Goal: Find specific page/section: Find specific page/section

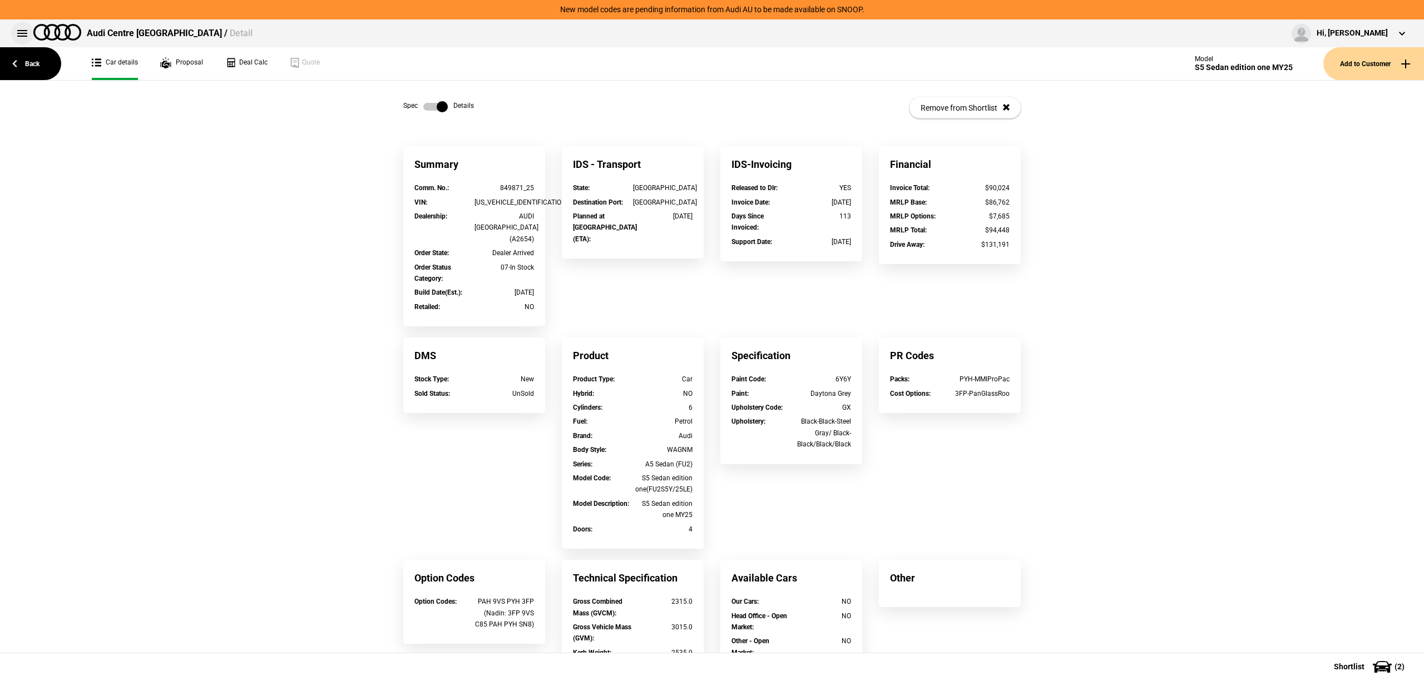
click at [23, 31] on button at bounding box center [22, 33] width 22 height 22
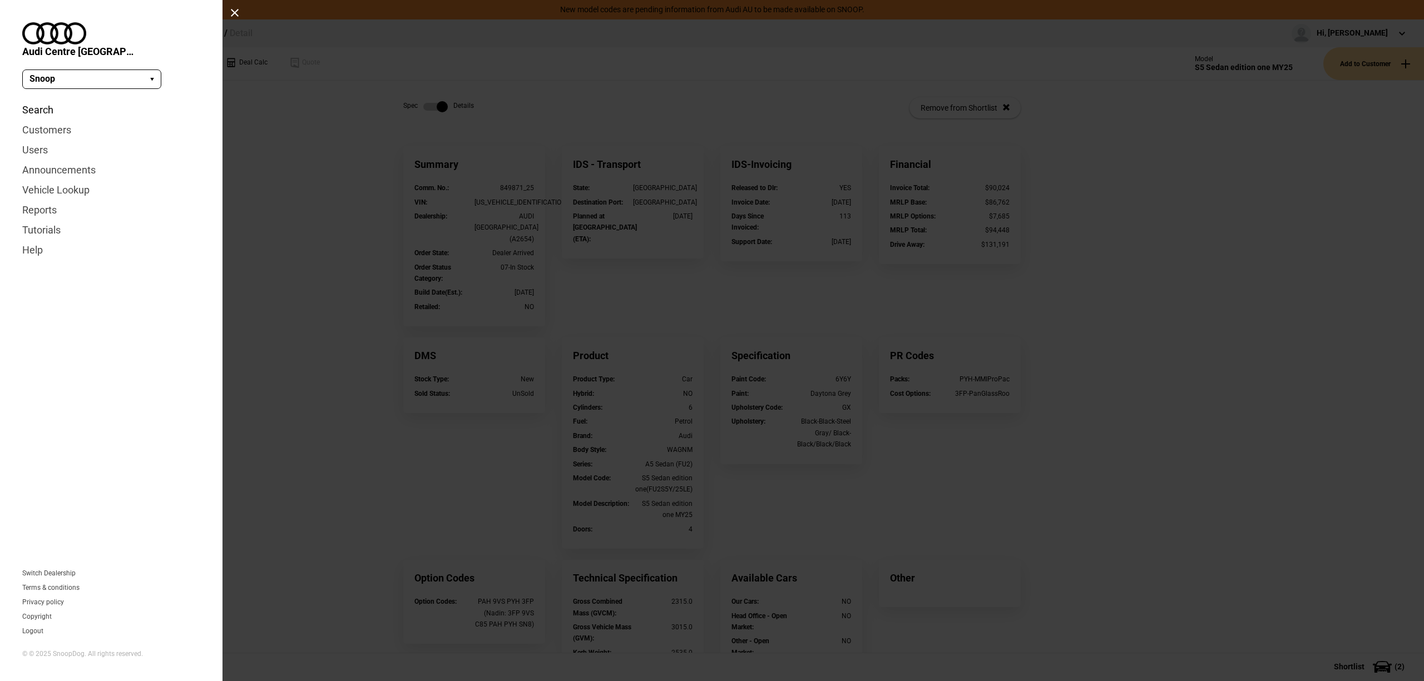
click at [45, 100] on link "Search" at bounding box center [111, 110] width 178 height 20
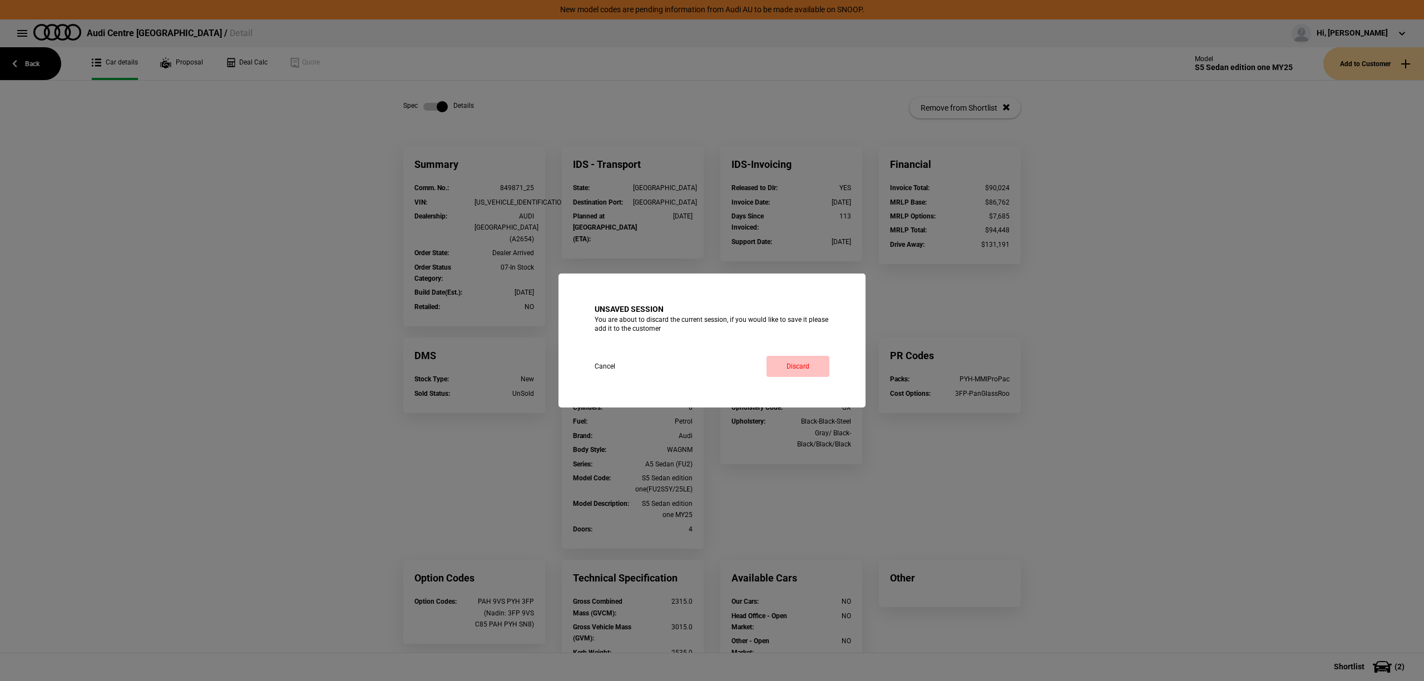
click at [819, 366] on link "Discard" at bounding box center [797, 366] width 63 height 21
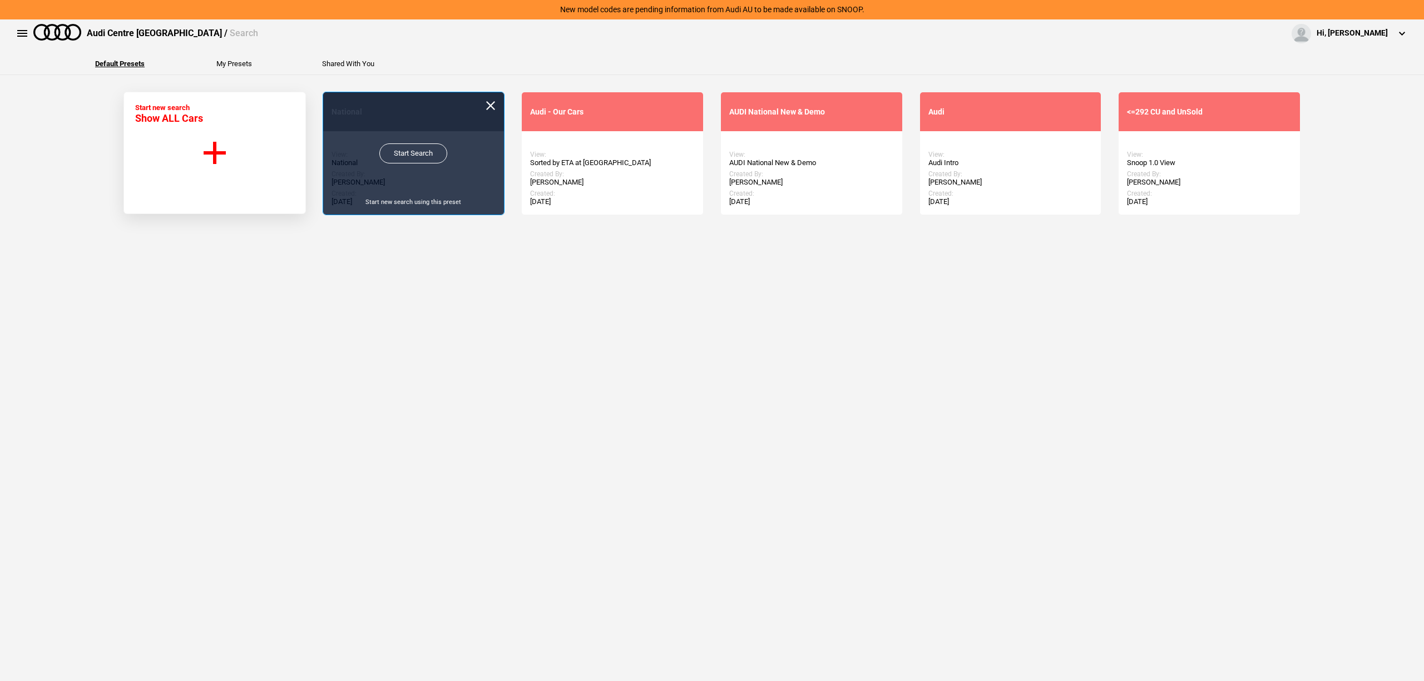
click at [401, 151] on link "Start Search" at bounding box center [413, 153] width 68 height 20
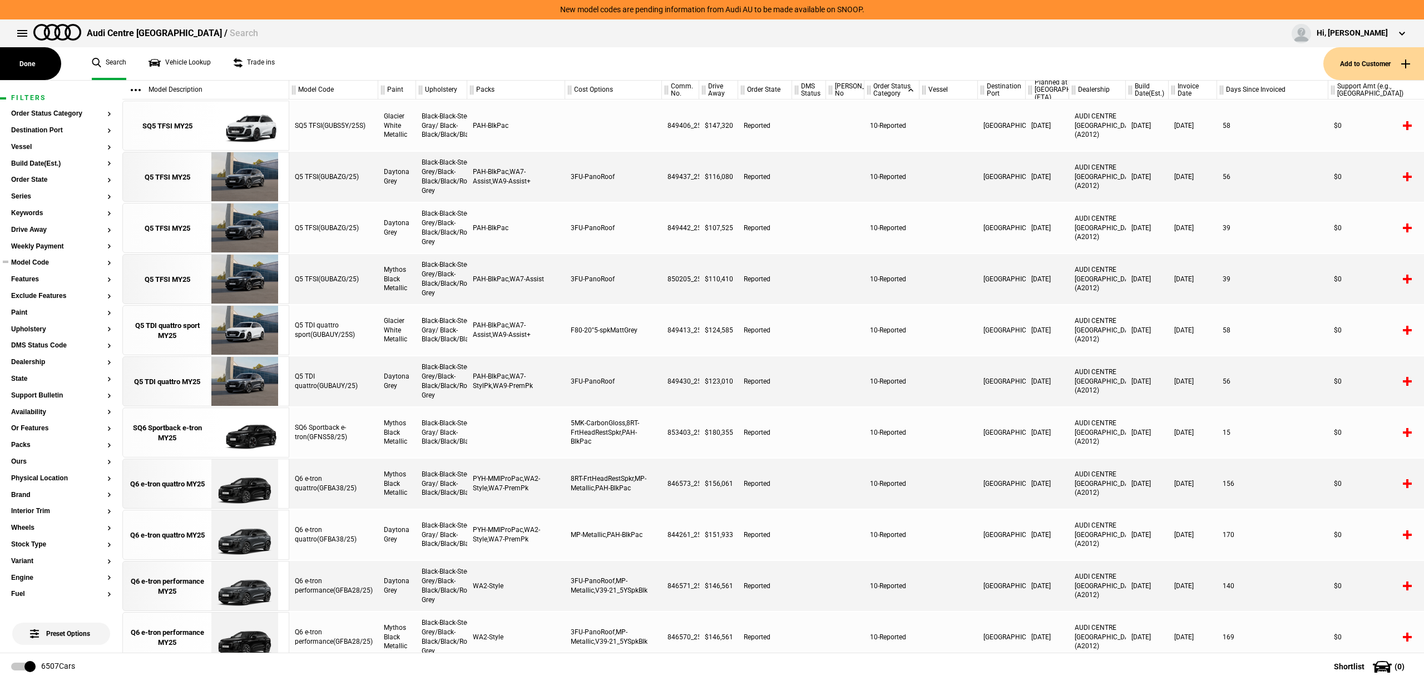
click at [46, 265] on button "Model Code" at bounding box center [61, 263] width 100 height 8
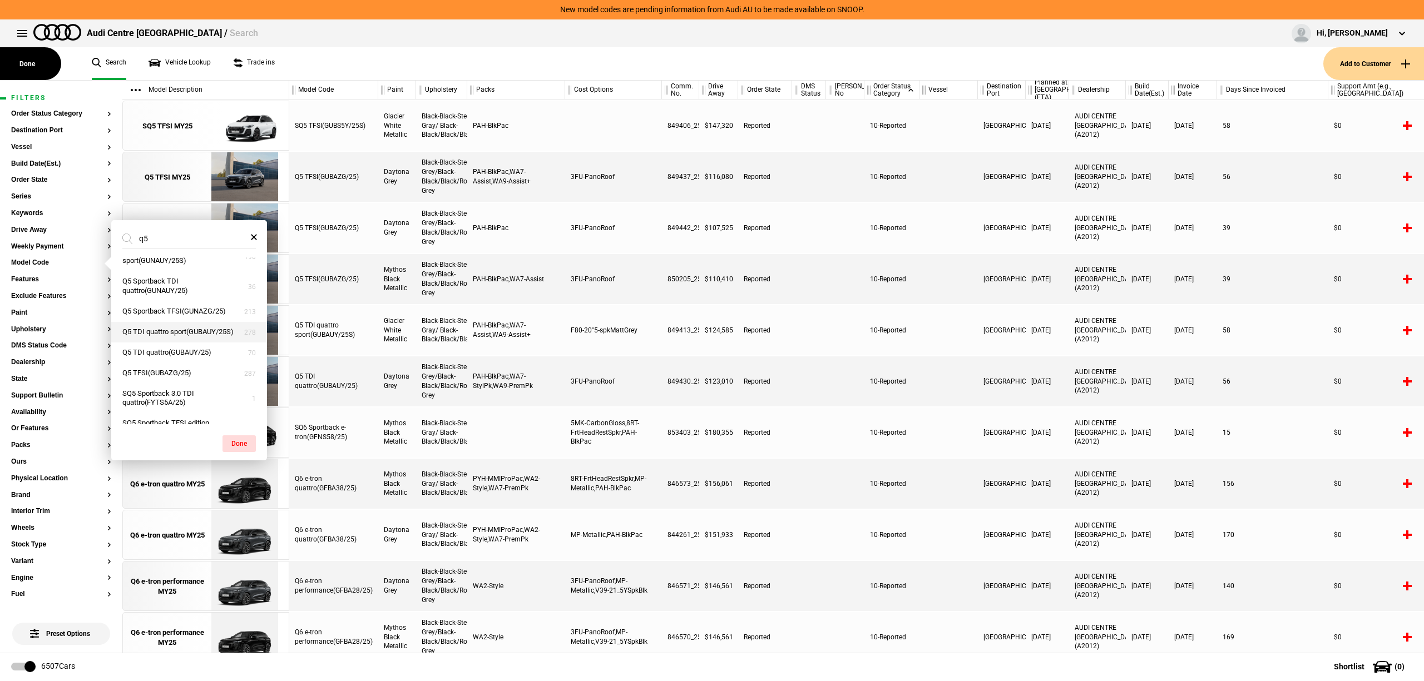
scroll to position [370, 0]
type input "q5"
click at [196, 310] on button "Q5 TFSI(GUBAZG/25)" at bounding box center [189, 299] width 156 height 21
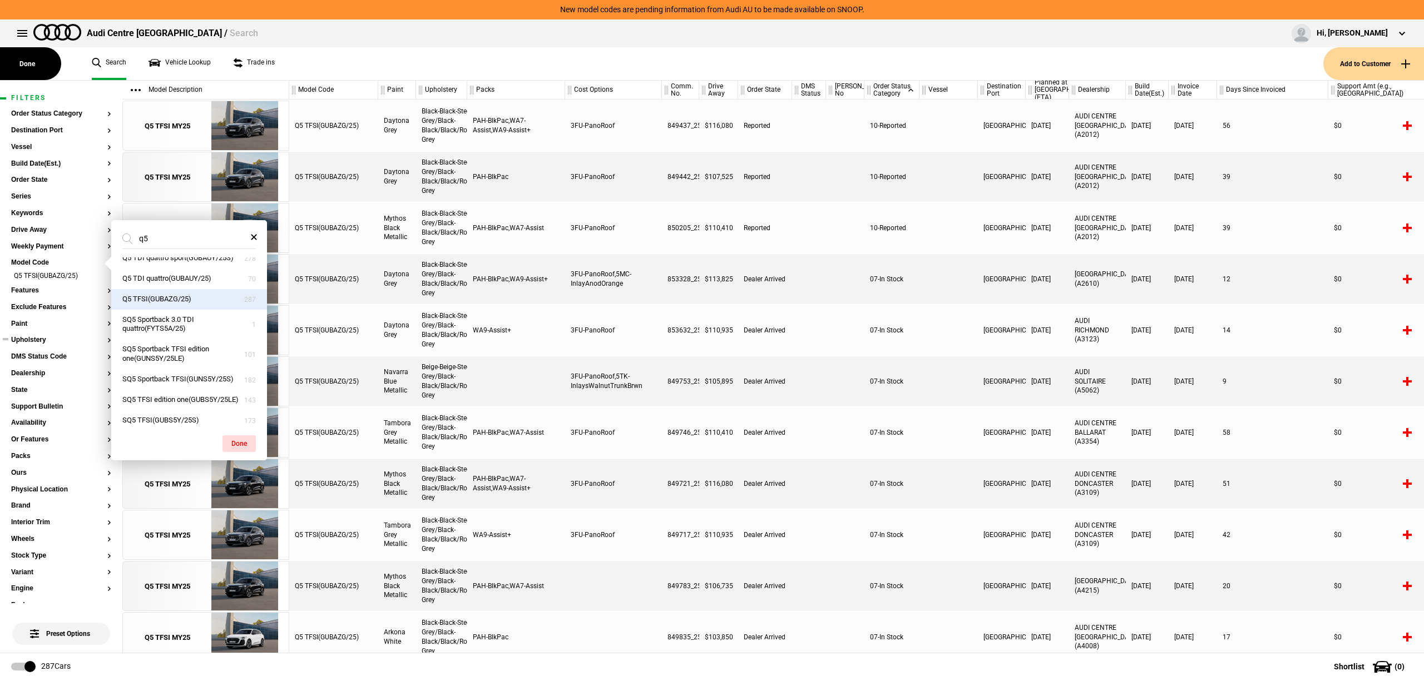
click at [51, 341] on button "Upholstery" at bounding box center [61, 340] width 100 height 8
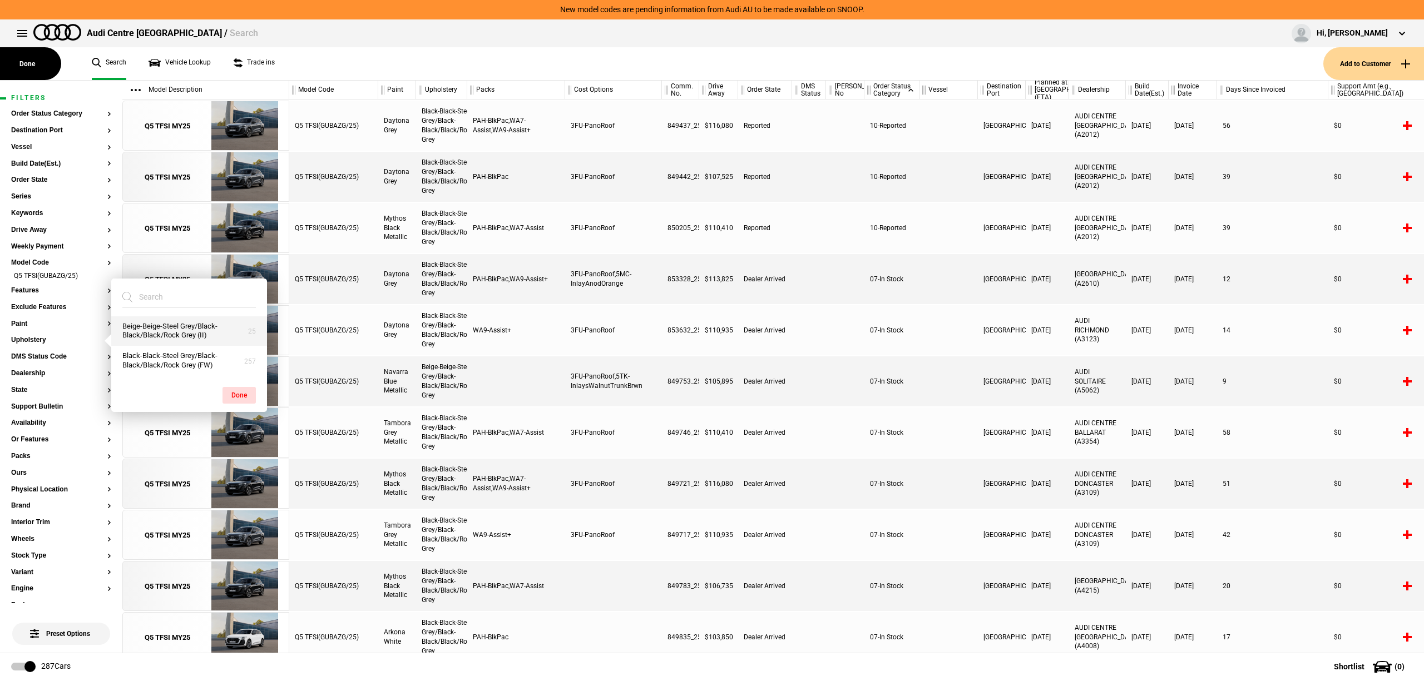
click at [181, 330] on button "Beige-Beige-Steel Grey/Black-Black/Black/Rock Grey (II)" at bounding box center [189, 331] width 156 height 30
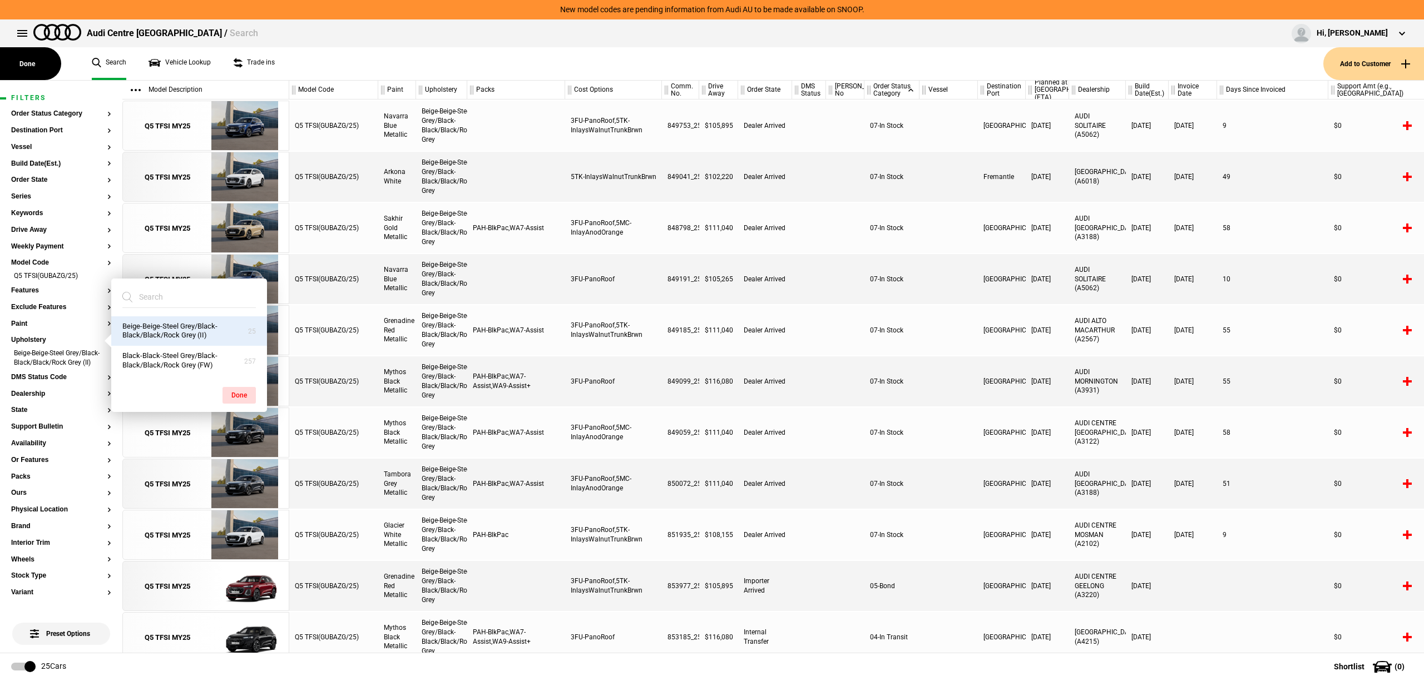
click at [950, 180] on div at bounding box center [948, 177] width 58 height 50
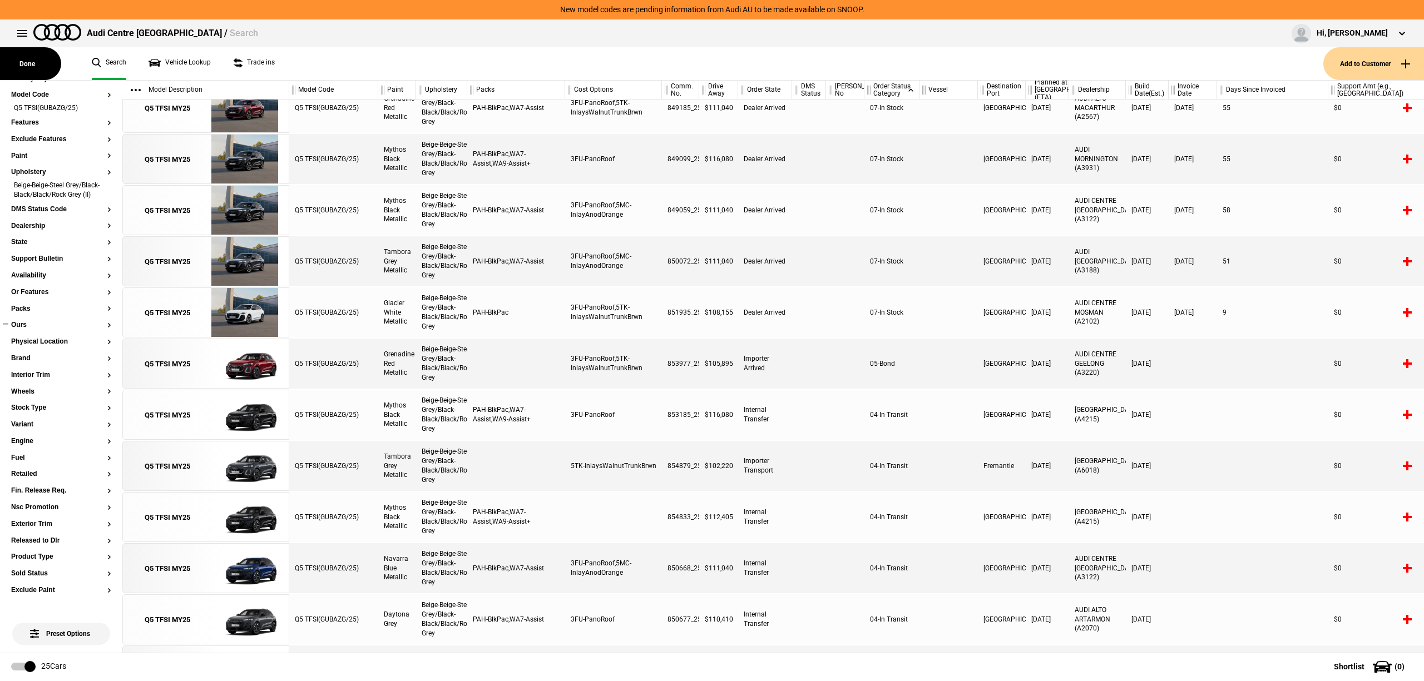
click at [51, 328] on button "Ours" at bounding box center [61, 325] width 100 height 8
click at [909, 543] on div "04-In Transit" at bounding box center [891, 568] width 55 height 50
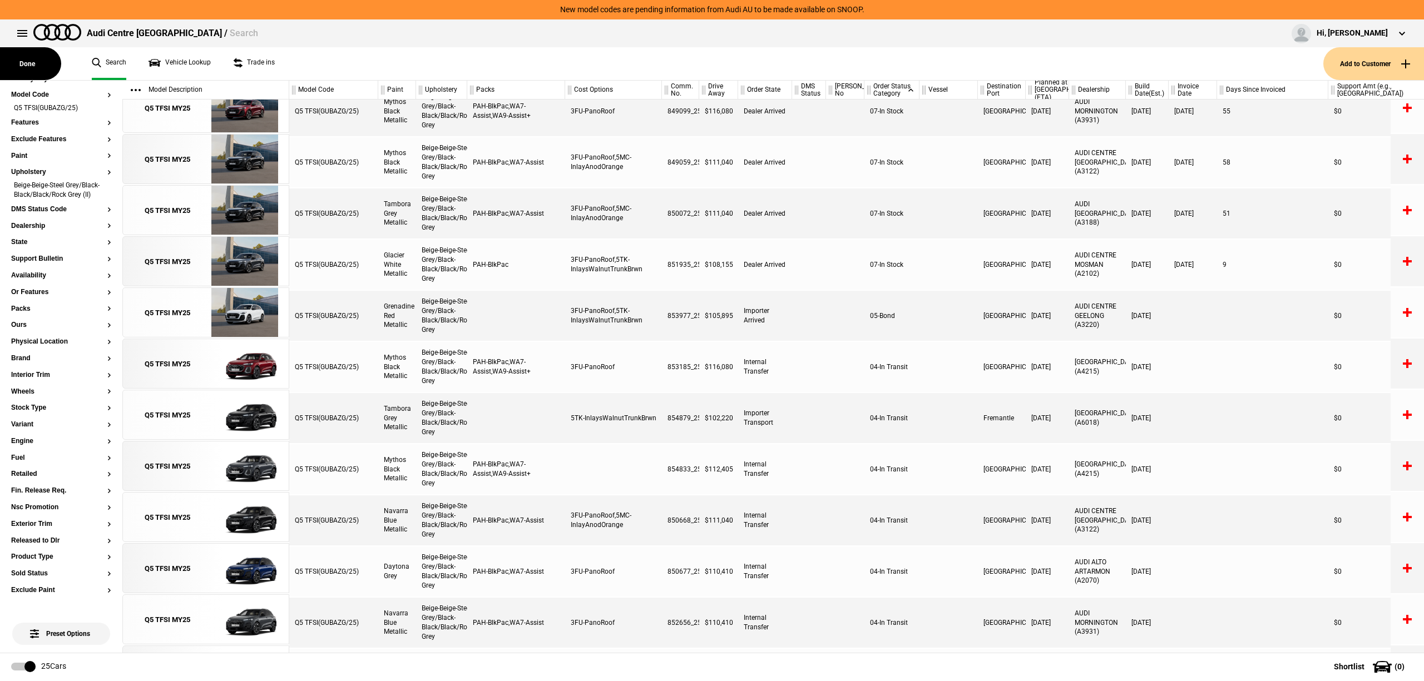
scroll to position [296, 0]
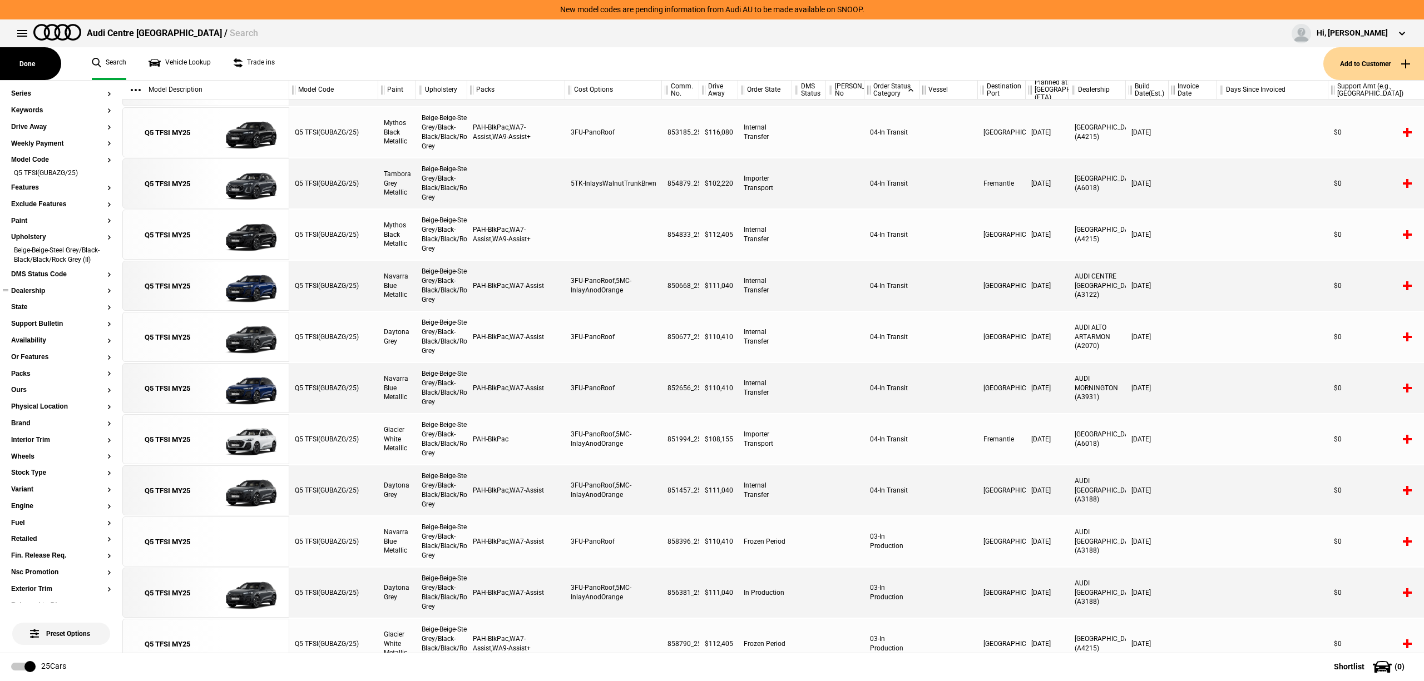
click at [47, 295] on button "Dealership" at bounding box center [61, 292] width 100 height 8
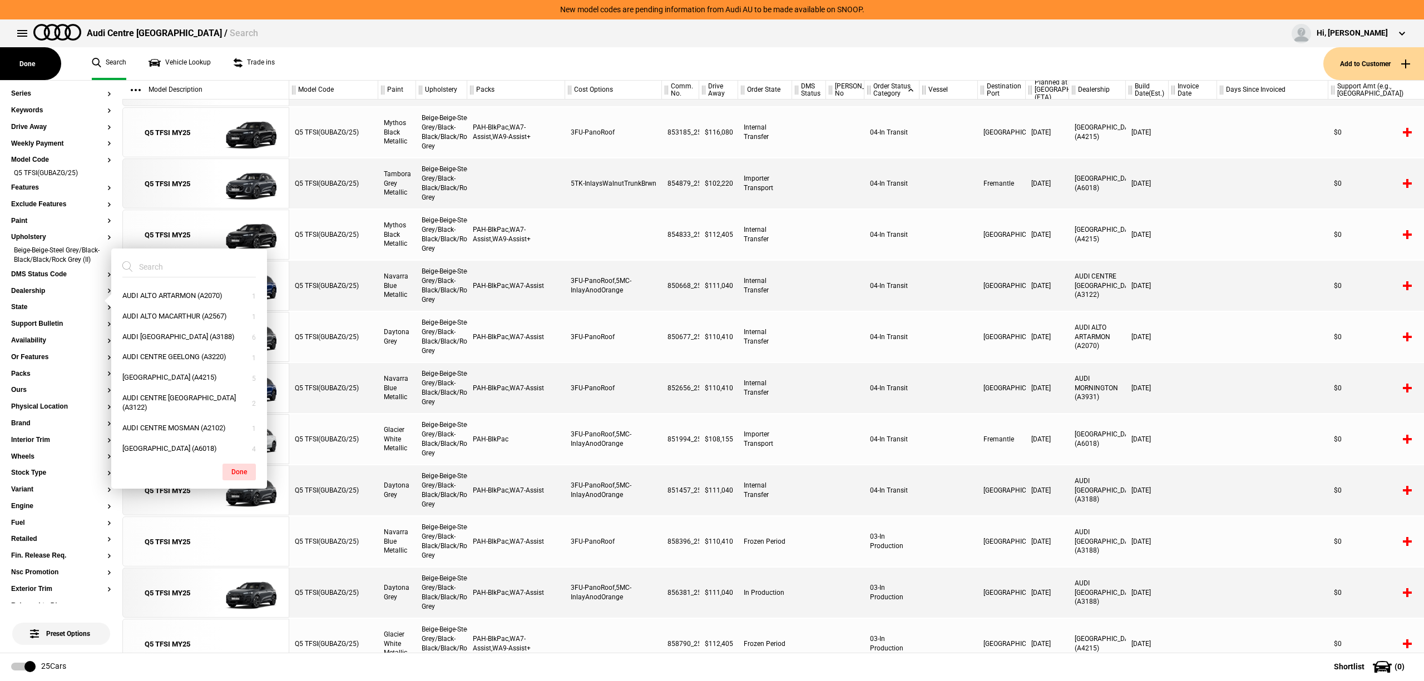
click at [826, 394] on div at bounding box center [845, 388] width 38 height 50
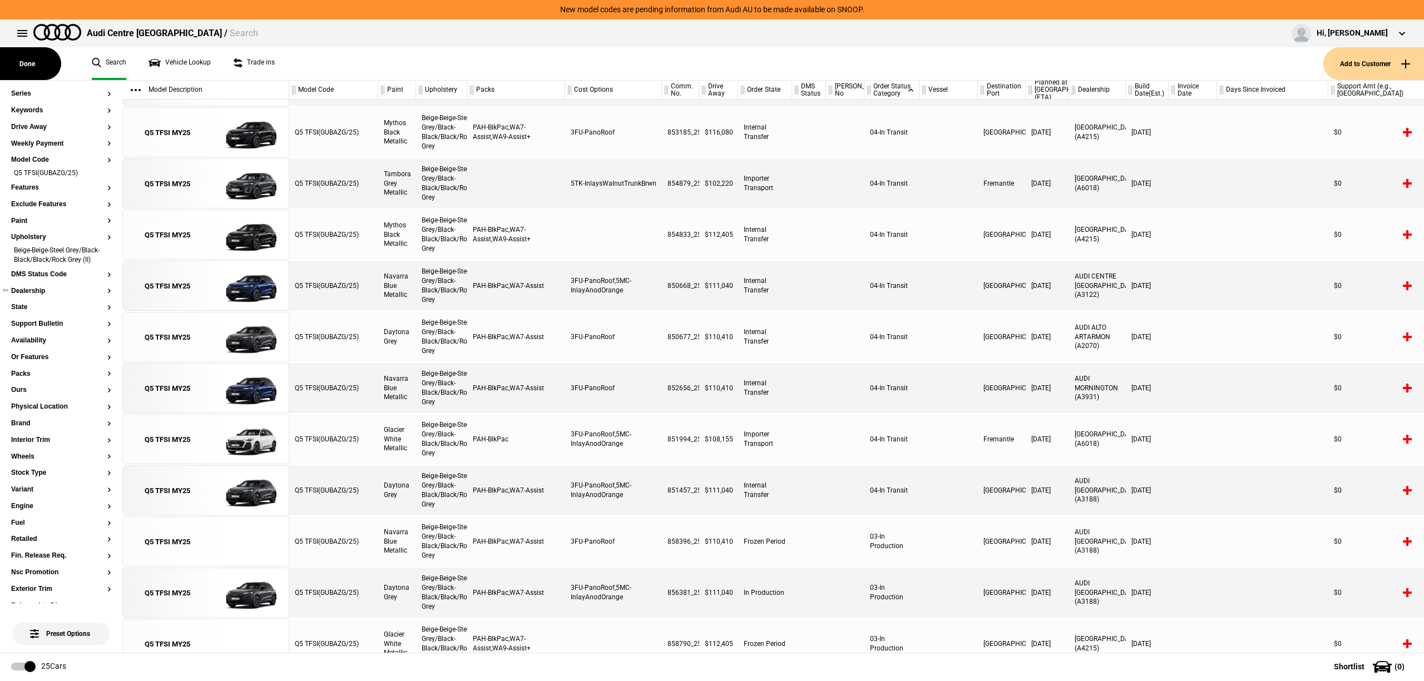
scroll to position [29, 0]
